Goal: Navigation & Orientation: Find specific page/section

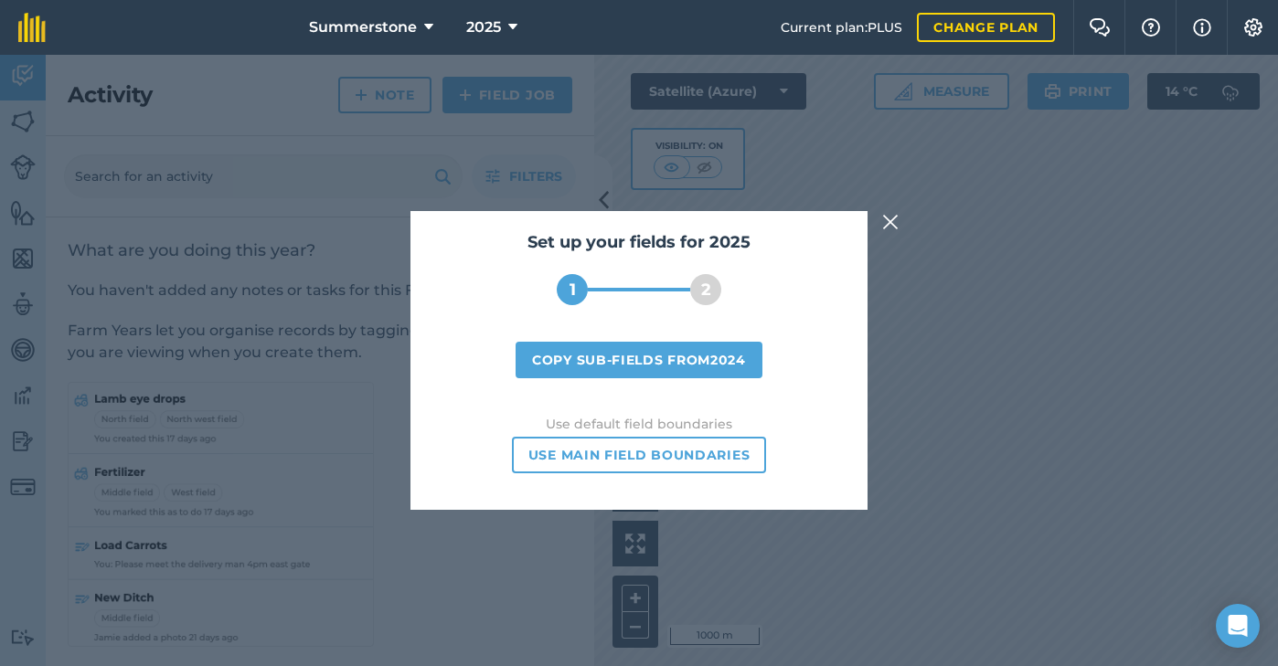
click at [892, 222] on img at bounding box center [890, 222] width 16 height 22
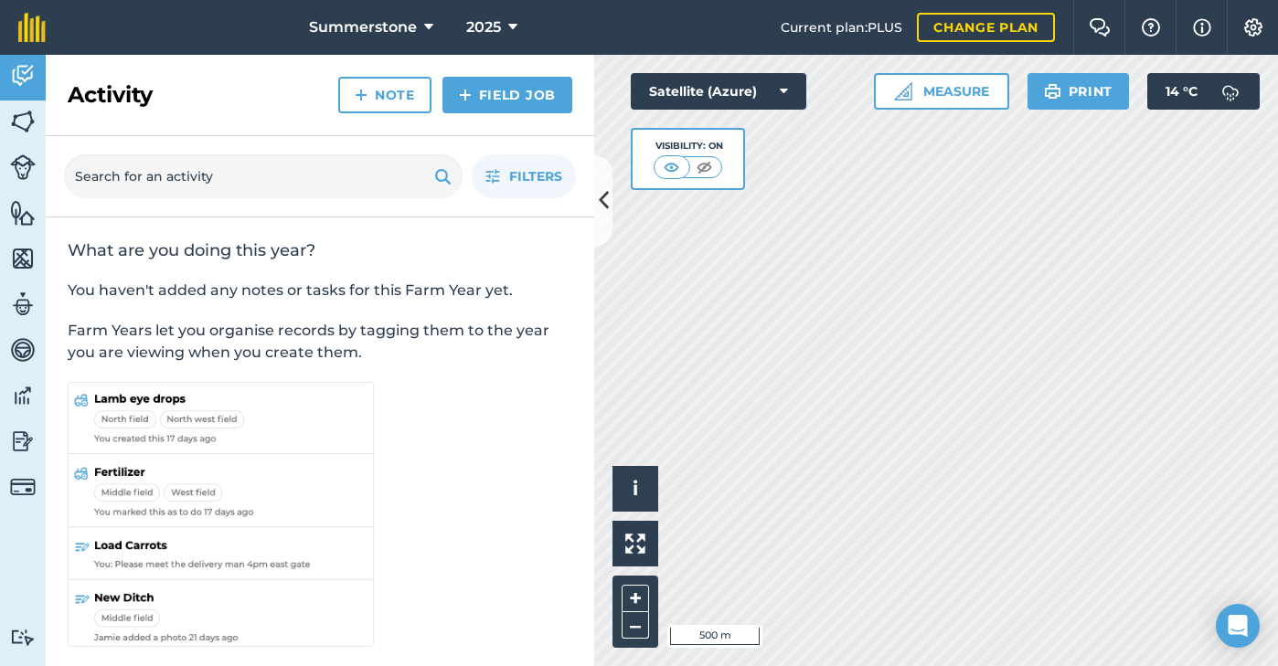
click at [27, 167] on img at bounding box center [23, 167] width 26 height 26
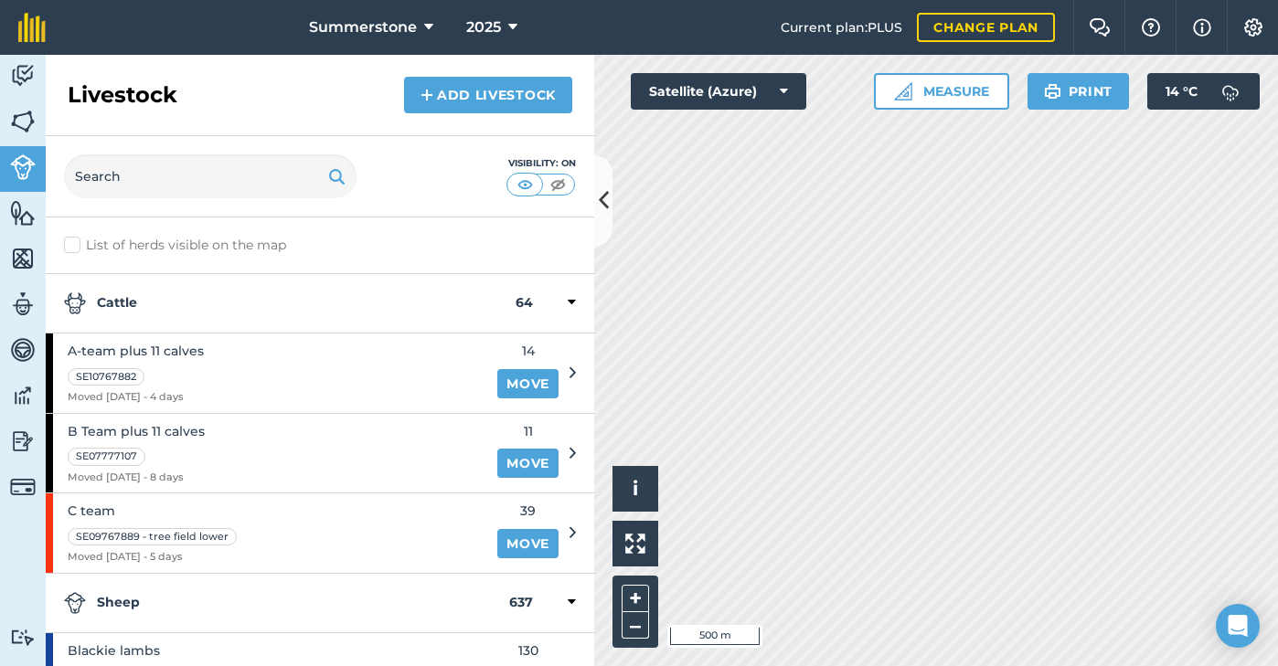
click at [111, 349] on span "A-team plus 11 calves" at bounding box center [136, 351] width 136 height 20
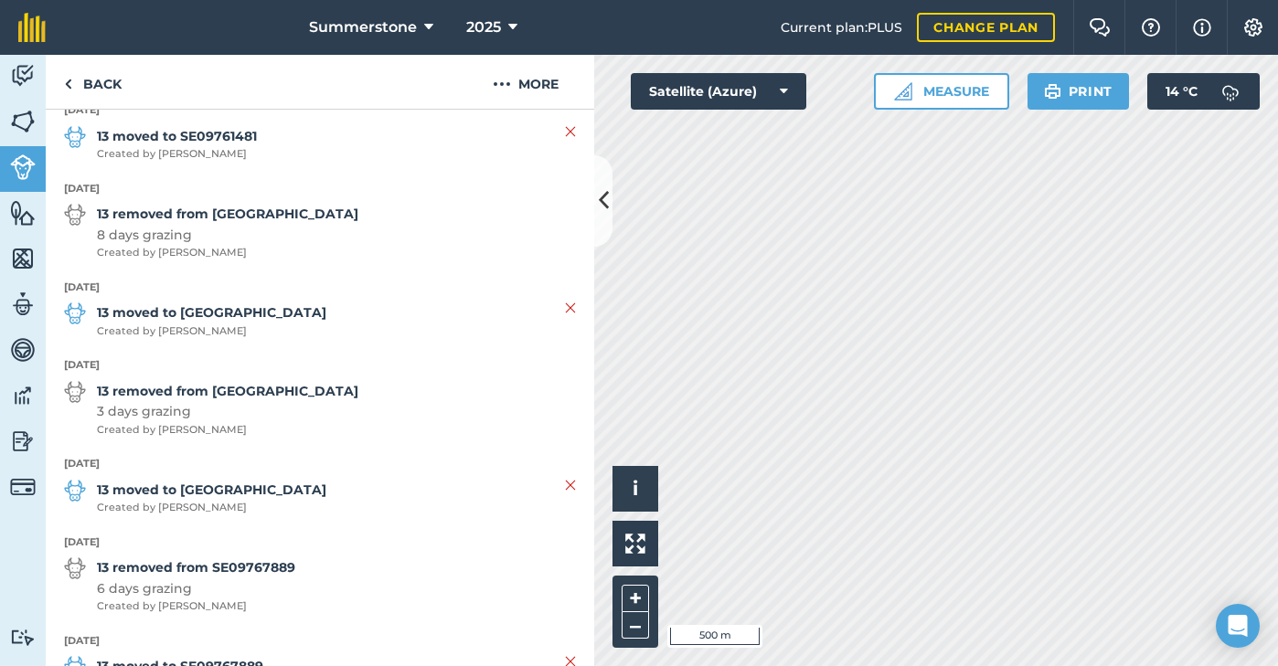
scroll to position [12881, 0]
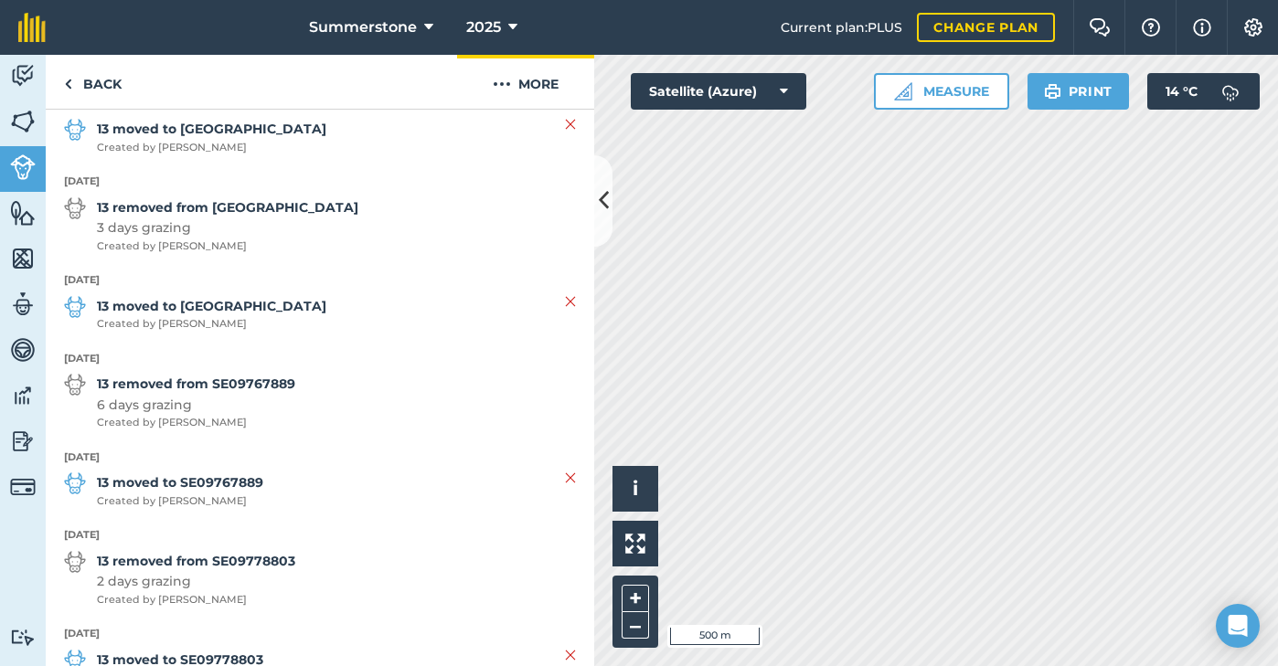
click at [511, 84] on button "More" at bounding box center [525, 82] width 137 height 54
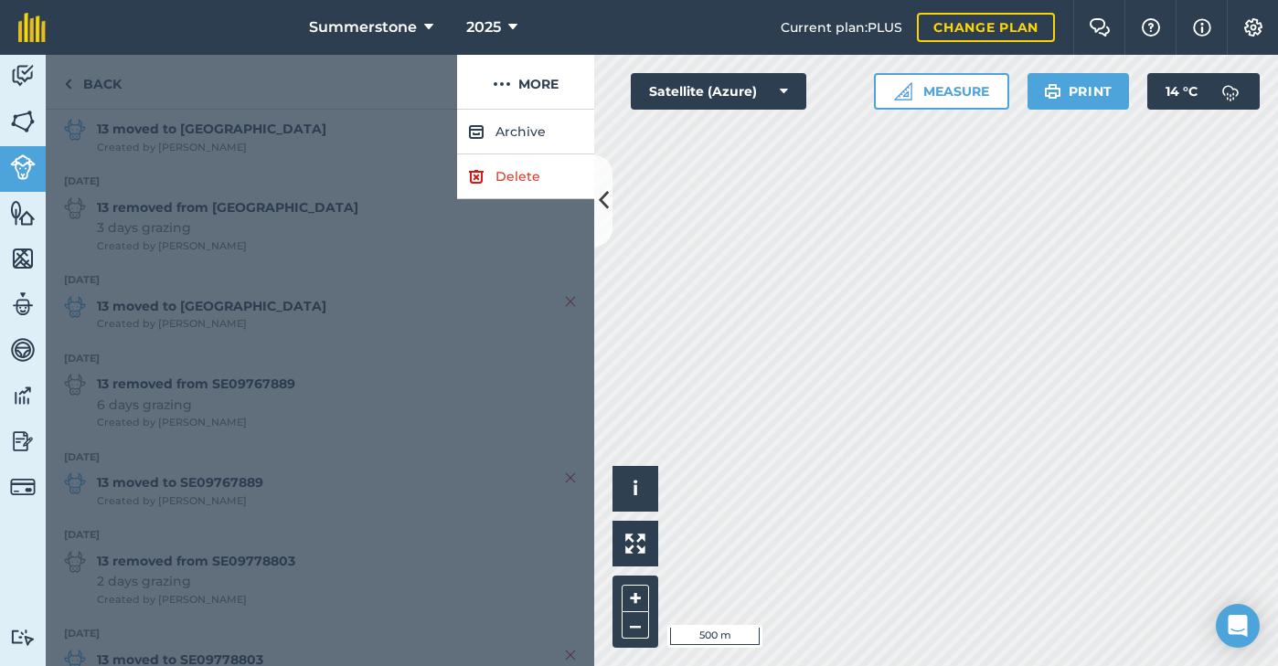
click at [600, 206] on icon at bounding box center [604, 201] width 10 height 32
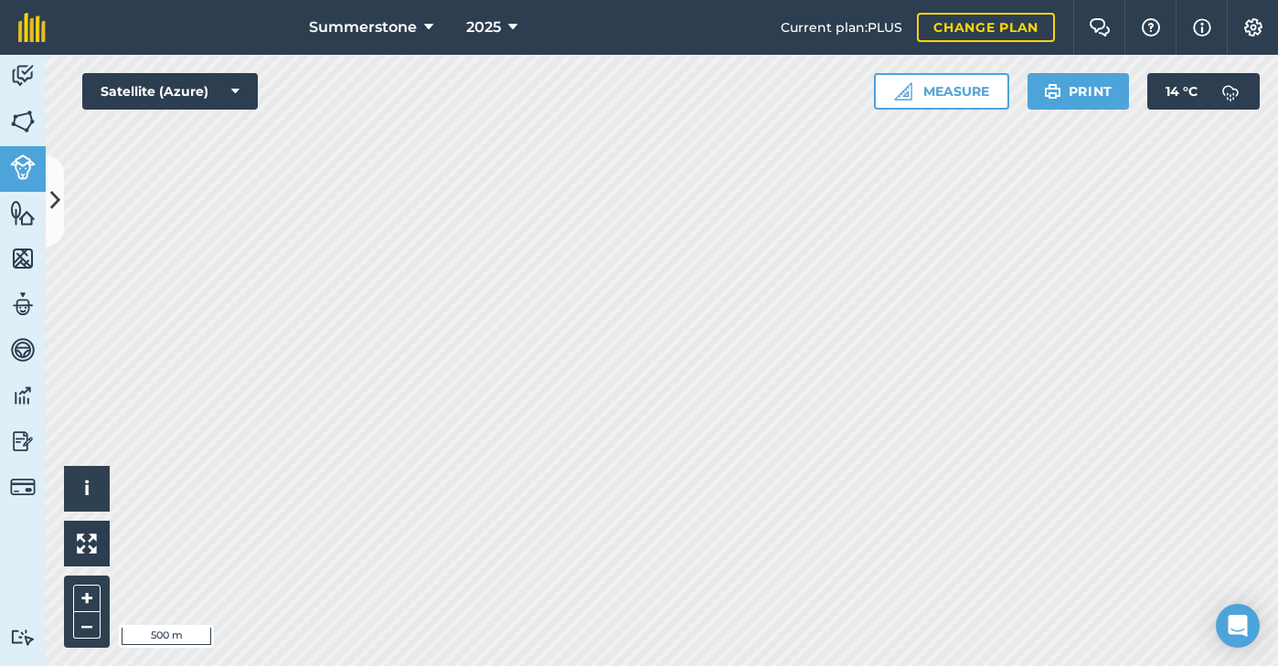
click at [17, 253] on img at bounding box center [23, 258] width 26 height 27
click at [25, 168] on img at bounding box center [23, 167] width 26 height 26
